Goal: Information Seeking & Learning: Learn about a topic

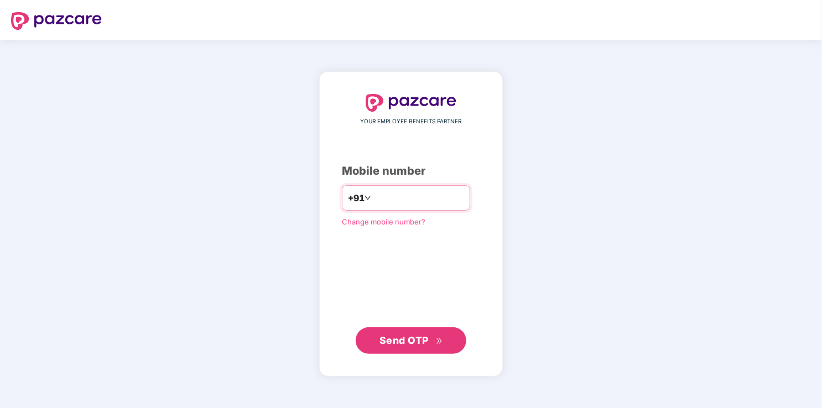
click at [386, 191] on input "number" at bounding box center [419, 198] width 91 height 18
drag, startPoint x: 369, startPoint y: 198, endPoint x: 381, endPoint y: 211, distance: 17.6
click at [374, 198] on input "**********" at bounding box center [419, 198] width 91 height 18
type input "**********"
click at [409, 274] on div "**********" at bounding box center [411, 224] width 138 height 259
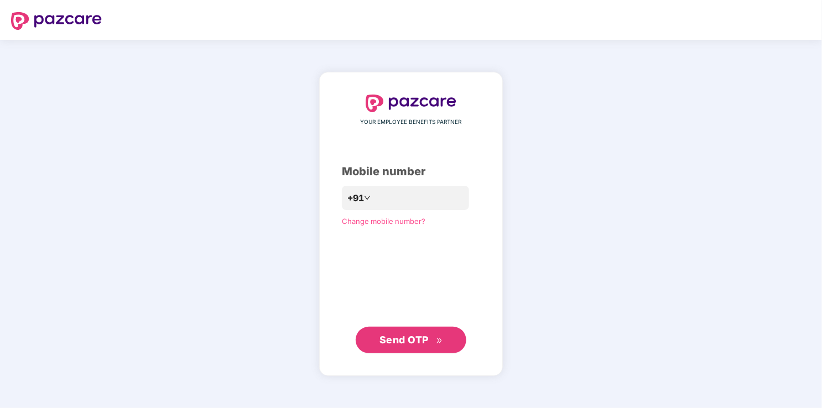
click at [412, 341] on span "Send OTP" at bounding box center [404, 340] width 49 height 12
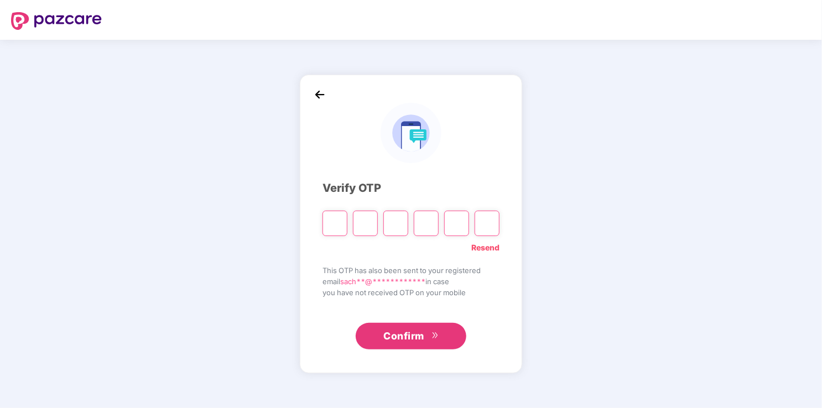
type input "*"
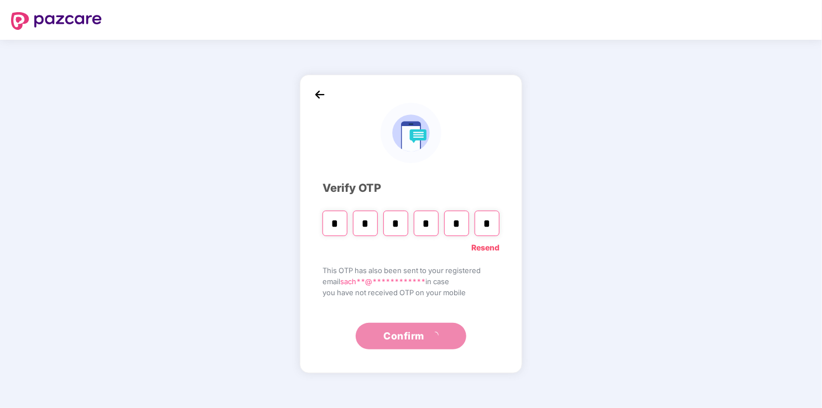
type input "*"
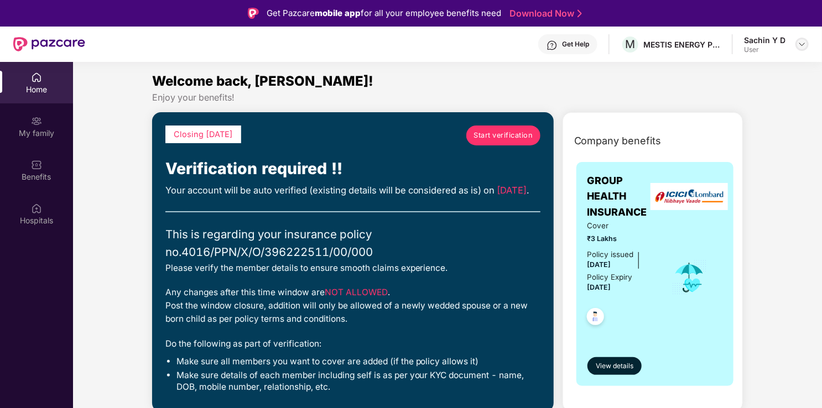
click at [803, 45] on img at bounding box center [802, 44] width 9 height 9
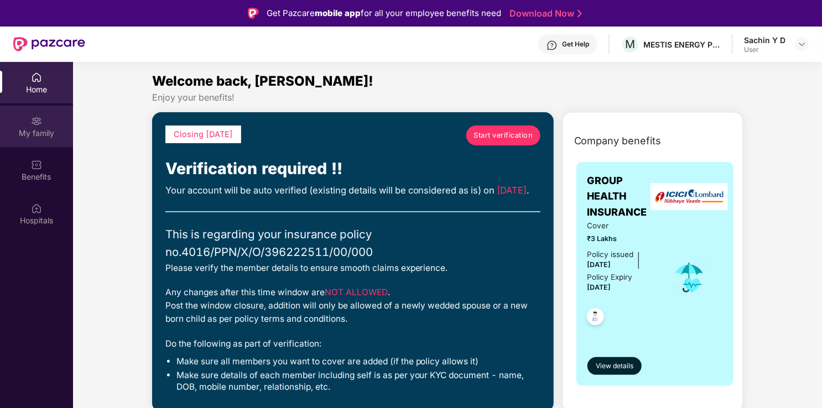
click at [27, 128] on div "My family" at bounding box center [36, 133] width 73 height 11
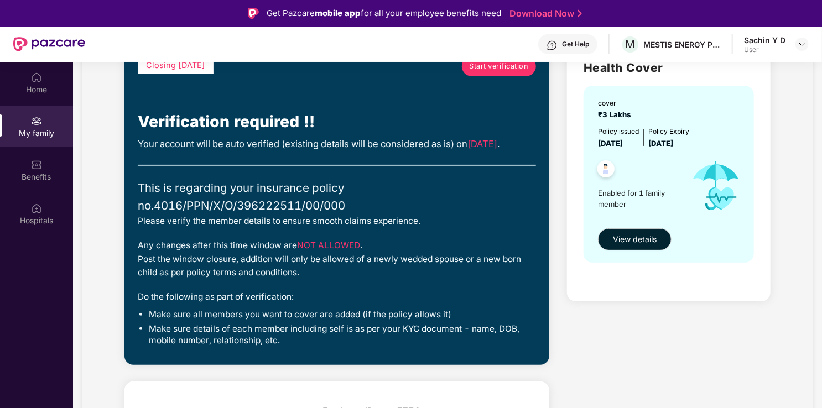
scroll to position [111, 0]
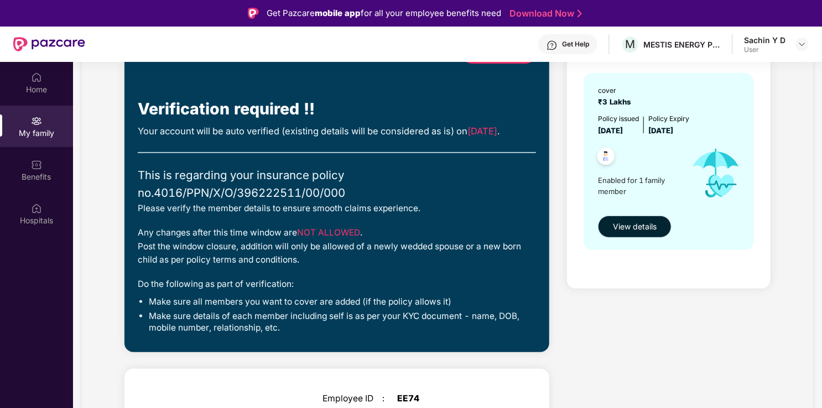
click at [641, 221] on span "View details" at bounding box center [635, 227] width 44 height 12
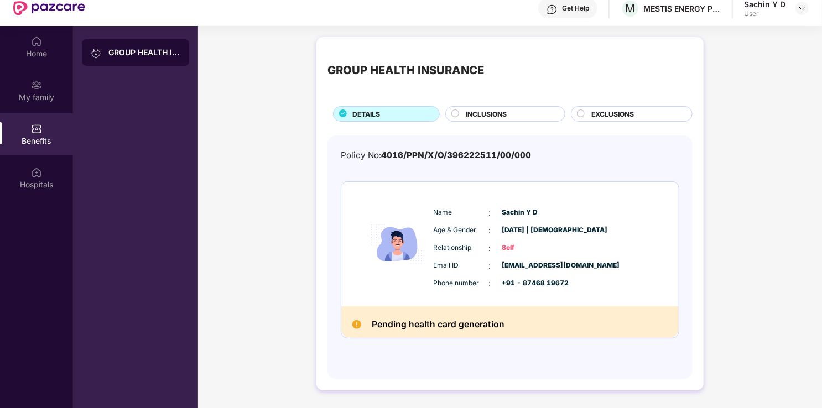
scroll to position [62, 0]
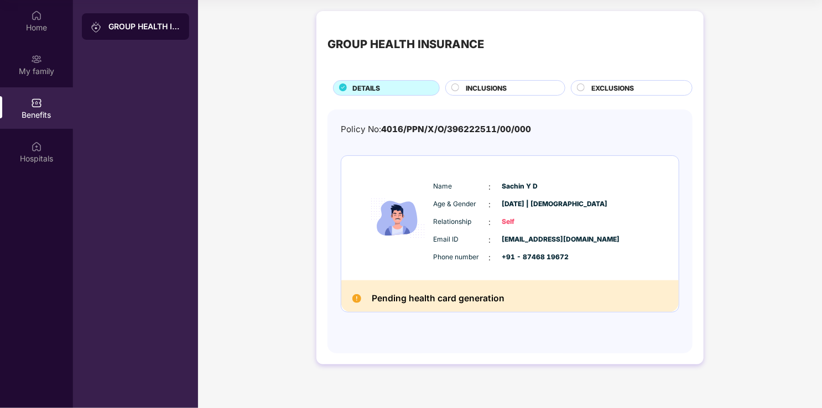
click at [460, 88] on div "INCLUSIONS" at bounding box center [509, 89] width 99 height 12
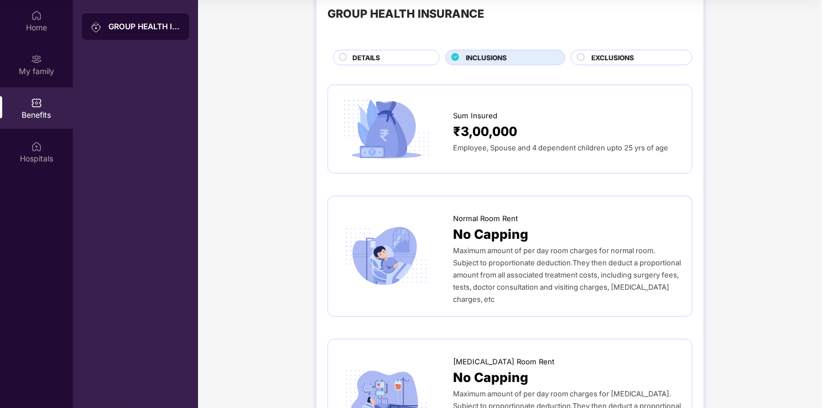
scroll to position [0, 0]
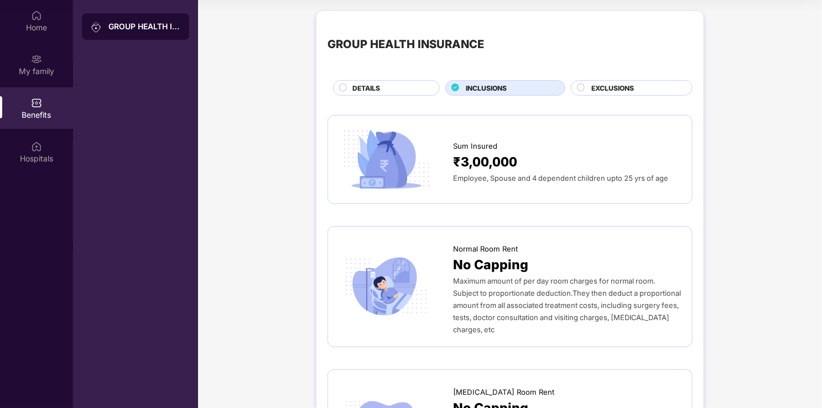
click at [618, 92] on span "EXCLUSIONS" at bounding box center [613, 88] width 43 height 11
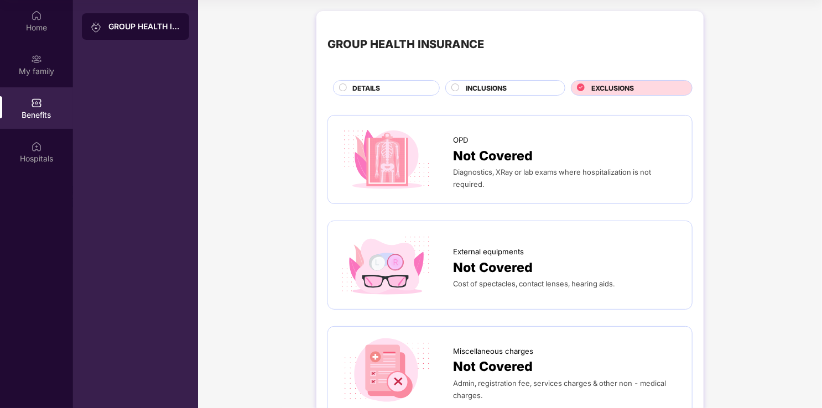
click at [353, 90] on span "DETAILS" at bounding box center [366, 88] width 28 height 11
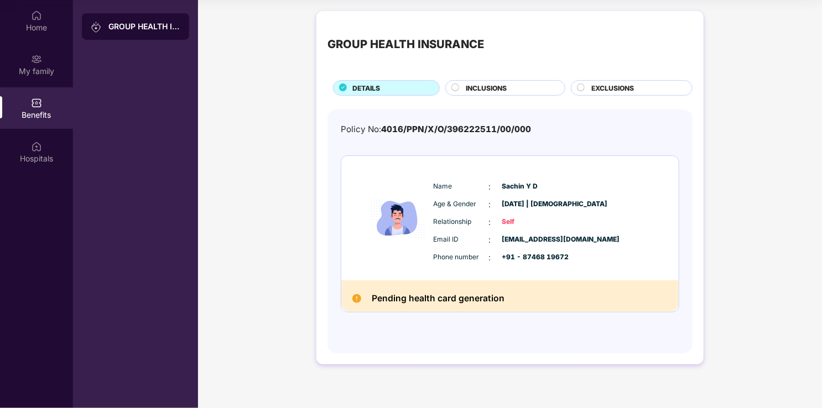
click at [271, 237] on div "GROUP HEALTH INSURANCE DETAILS INCLUSIONS EXCLUSIONS Policy No: 4016/PPN/X/O/39…" at bounding box center [510, 194] width 624 height 376
click at [39, 146] on img at bounding box center [36, 146] width 11 height 11
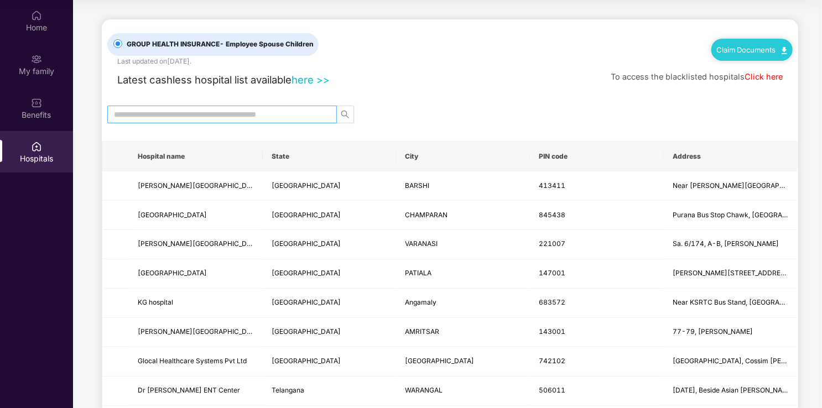
click at [291, 116] on input "text" at bounding box center [218, 114] width 208 height 12
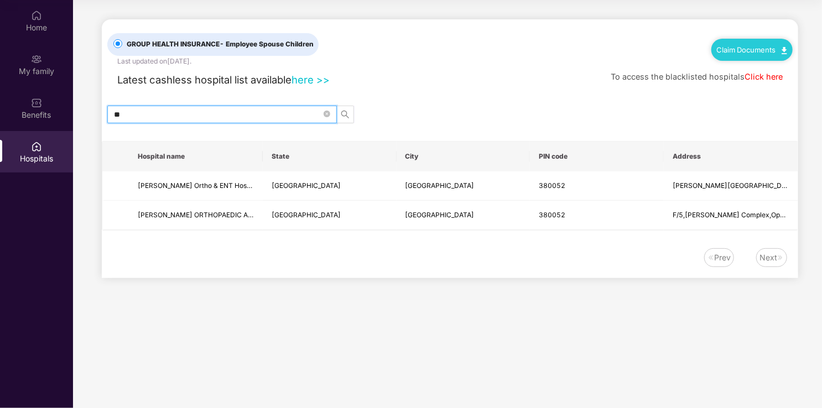
type input "*"
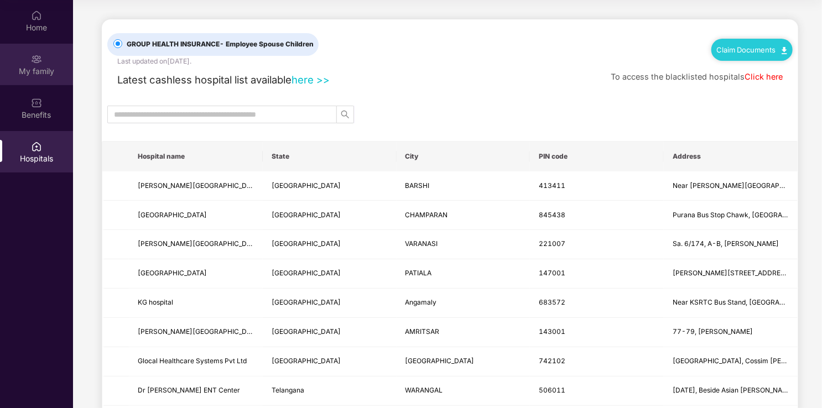
click at [55, 64] on div "My family" at bounding box center [36, 65] width 73 height 42
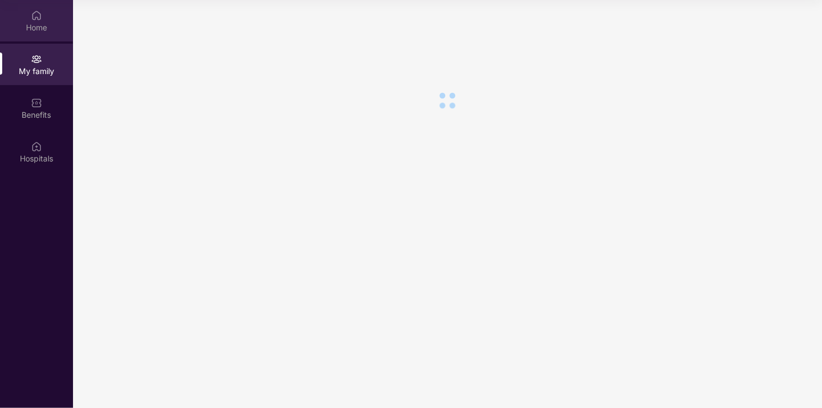
click at [43, 23] on div "Home" at bounding box center [36, 27] width 73 height 11
